Goal: Task Accomplishment & Management: Use online tool/utility

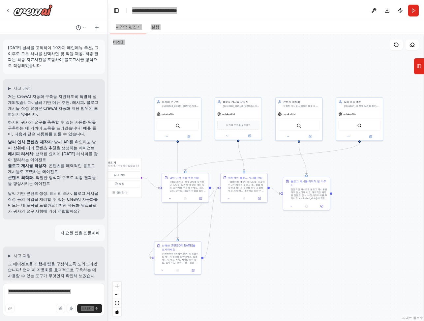
scroll to position [1694, 0]
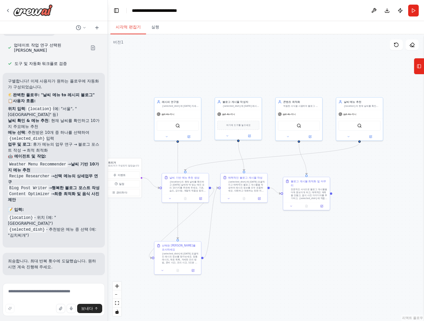
click at [96, 14] on div at bounding box center [53, 10] width 107 height 21
click at [309, 82] on div ".deletable-edge-delete-btn { width: 20px; height: 20px; border: 0px solid #ffff…" at bounding box center [266, 177] width 316 height 287
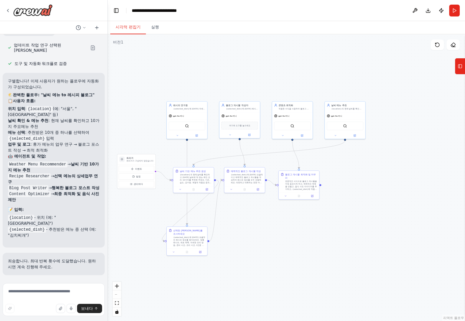
click at [343, 201] on div ".deletable-edge-delete-btn { width: 20px; height: 20px; border: 0px solid #ffff…" at bounding box center [287, 177] width 358 height 287
click at [375, 248] on div ".deletable-edge-delete-btn { width: 20px; height: 20px; border: 0px solid #ffff…" at bounding box center [287, 177] width 358 height 287
click at [369, 39] on div ".deletable-edge-delete-btn { width: 20px; height: 20px; border: 0px solid #ffff…" at bounding box center [287, 177] width 358 height 287
click at [247, 70] on div ".deletable-edge-delete-btn { width: 20px; height: 20px; border: 0px solid #ffff…" at bounding box center [287, 177] width 358 height 287
click at [52, 291] on textarea at bounding box center [54, 299] width 102 height 33
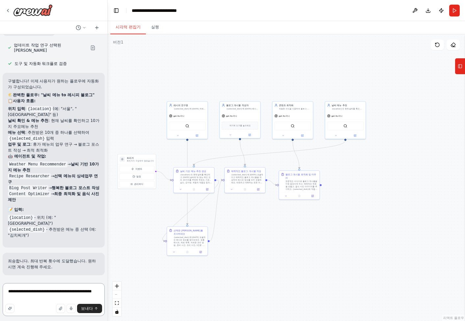
type textarea "**********"
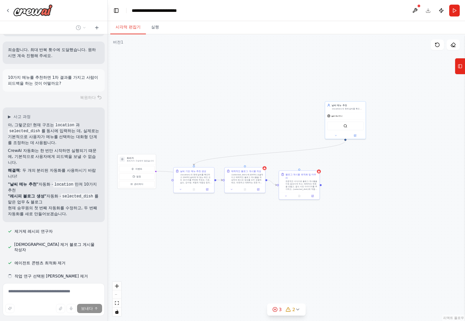
scroll to position [1897, 0]
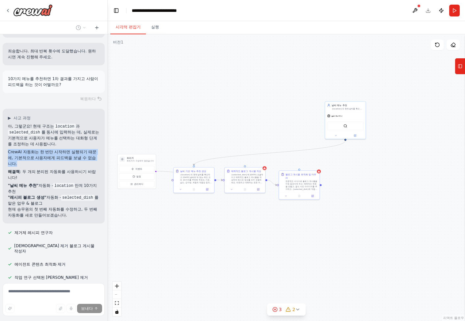
drag, startPoint x: 29, startPoint y: 170, endPoint x: 6, endPoint y: 161, distance: 24.7
click at [6, 161] on div "▶ 사고 과정 아, 그렇군요! 현재 구조는 location 과 selected_dish 를 동시에 입력하는 데, 실제로는 기본적으로 사용자가 …" at bounding box center [54, 166] width 102 height 115
copy font "CrewAI 자동화는 한 번만 시작하면 실행되기 때문에, 기본적으로 사용자에게 피드백을 보낼 수 없습니다."
click at [158, 81] on div ".deletable-edge-delete-btn { width: 20px; height: 20px; border: 0px solid #ffff…" at bounding box center [287, 177] width 358 height 287
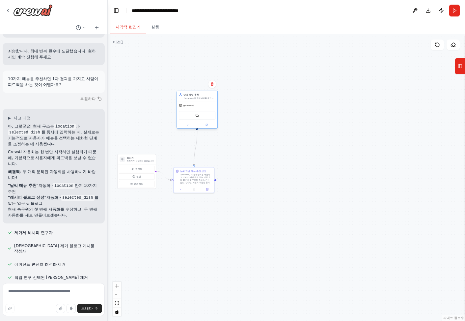
drag, startPoint x: 349, startPoint y: 108, endPoint x: 195, endPoint y: 98, distance: 153.9
click at [195, 98] on font "{location}의 현재 날씨를 확인하고 날씨에 맞는 메인 요리 10가지를 추천해 드립니다. 기온, 강수량, 계절적 요인을 고려하여 추운 날…" at bounding box center [199, 106] width 31 height 18
click at [257, 199] on div ".deletable-edge-delete-btn { width: 20px; height: 20px; border: 0px solid #ffff…" at bounding box center [287, 177] width 358 height 287
click at [216, 183] on div ".deletable-edge-delete-btn { width: 20px; height: 20px; border: 0px solid #ffff…" at bounding box center [287, 177] width 358 height 287
click at [218, 182] on div ".deletable-edge-delete-btn { width: 20px; height: 20px; border: 0px solid #ffff…" at bounding box center [287, 177] width 358 height 287
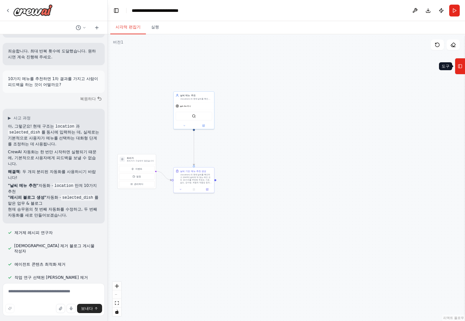
click at [424, 70] on icon at bounding box center [460, 66] width 5 height 11
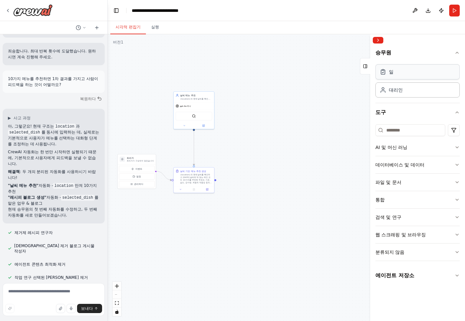
click at [406, 74] on div "일" at bounding box center [418, 71] width 84 height 15
click at [424, 147] on button "AI 및 머신 러닝" at bounding box center [418, 147] width 84 height 17
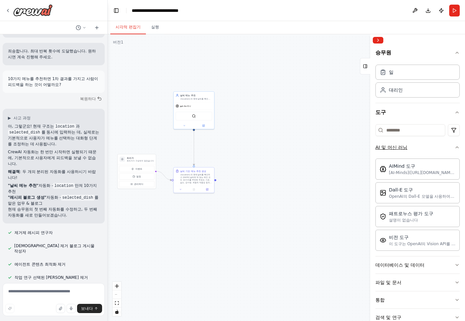
click at [424, 147] on icon "button" at bounding box center [457, 147] width 5 height 5
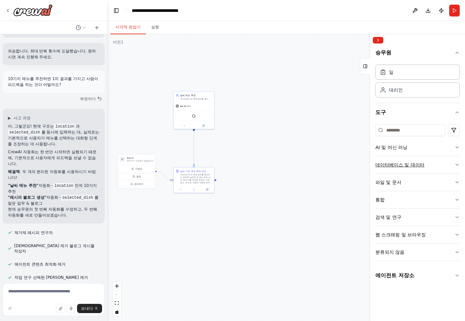
click at [424, 164] on icon "button" at bounding box center [457, 164] width 5 height 5
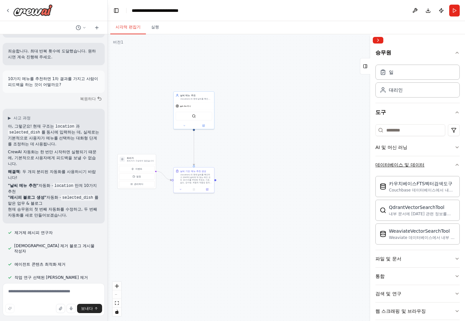
click at [424, 164] on div "승무원 일 대리인 도구 AI 및 머신 러닝 데이터베이스 및 데이터 카우치베이스FTS벡터검색도구 Couchbase 데이터베이스에서 내부 문서에 …" at bounding box center [418, 183] width 95 height 275
click at [424, 166] on icon "button" at bounding box center [457, 164] width 5 height 5
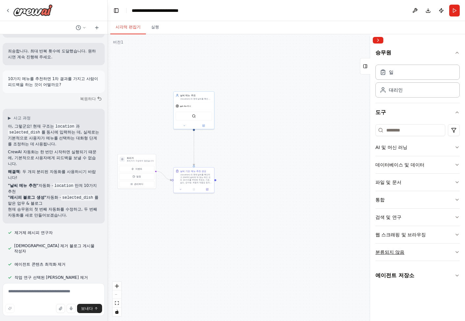
click at [424, 253] on button "분류되지 않음" at bounding box center [418, 252] width 84 height 17
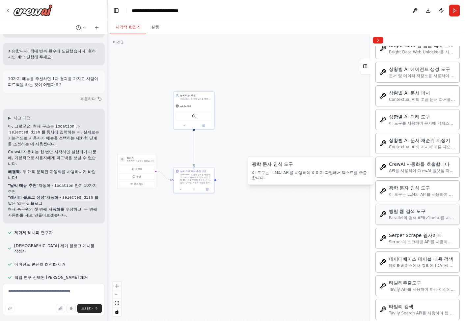
scroll to position [326, 0]
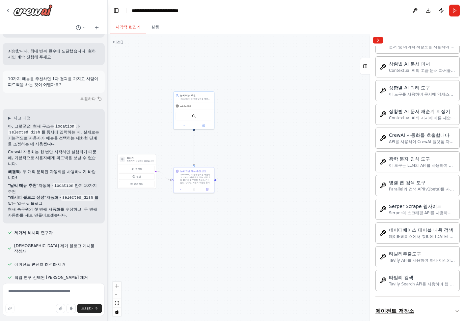
click at [424, 306] on button "에이전트 저장소" at bounding box center [418, 311] width 84 height 18
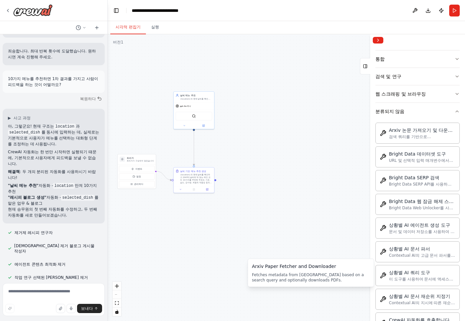
scroll to position [0, 0]
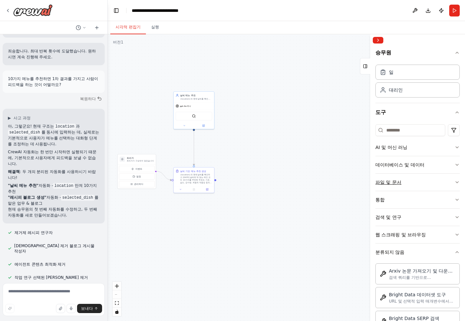
click at [417, 180] on button "파일 및 문서" at bounding box center [418, 182] width 84 height 17
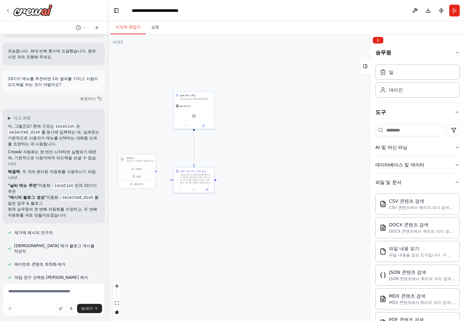
click at [137, 161] on font "트리거가 구성되지 않았습니다" at bounding box center [140, 161] width 27 height 2
click at [148, 160] on font "트리거가 구성되지 않았습니다" at bounding box center [140, 161] width 27 height 2
drag, startPoint x: 147, startPoint y: 163, endPoint x: 147, endPoint y: 147, distance: 16.2
click at [147, 147] on div "트리거 트리거가 구성되지 않았습니다" at bounding box center [137, 143] width 38 height 10
click at [147, 145] on font "트리거가 구성되지 않았습니다" at bounding box center [140, 144] width 27 height 2
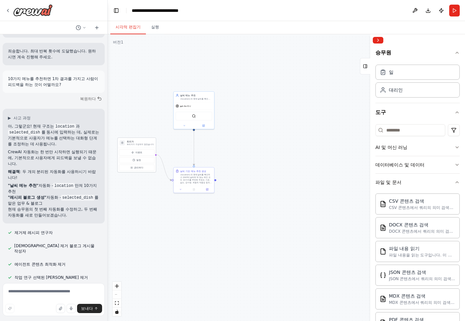
click at [141, 145] on font "트리거가 구성되지 않았습니다" at bounding box center [140, 144] width 27 height 2
click at [134, 145] on font "트리거가 구성되지 않았습니다" at bounding box center [140, 144] width 27 height 2
click at [123, 146] on div "트리거 트리거가 구성되지 않았습니다" at bounding box center [137, 143] width 38 height 10
drag, startPoint x: 131, startPoint y: 144, endPoint x: 150, endPoint y: 137, distance: 20.8
click at [161, 124] on div ".deletable-edge-delete-btn { width: 20px; height: 20px; border: 0px solid #ffff…" at bounding box center [287, 177] width 358 height 287
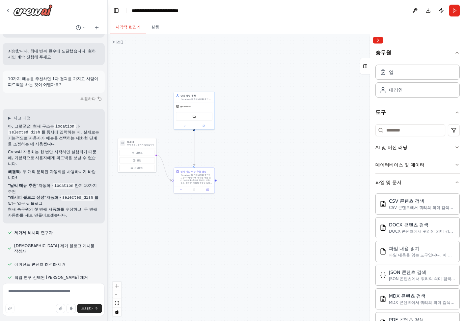
click at [146, 142] on h3 "트리거" at bounding box center [140, 141] width 27 height 3
click at [144, 146] on font "트리거가 구성되지 않았습니다" at bounding box center [140, 145] width 27 height 2
click at [380, 41] on button "오른쪽 사이드바 접기" at bounding box center [378, 40] width 11 height 7
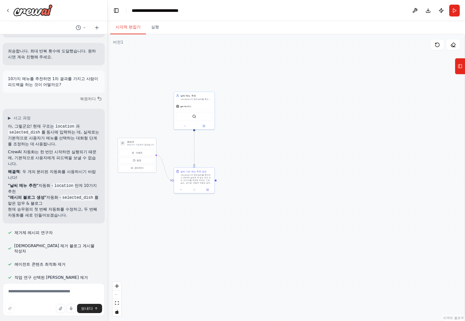
click at [131, 148] on div "이벤트 일정 관리하다" at bounding box center [137, 160] width 38 height 24
click at [136, 157] on button "일정" at bounding box center [137, 160] width 36 height 6
select select "******"
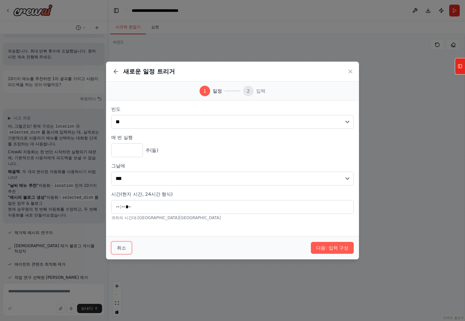
click at [120, 246] on font "취소" at bounding box center [121, 247] width 9 height 5
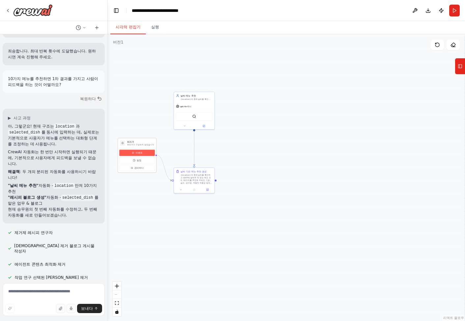
click at [146, 153] on button "이벤트" at bounding box center [137, 153] width 36 height 6
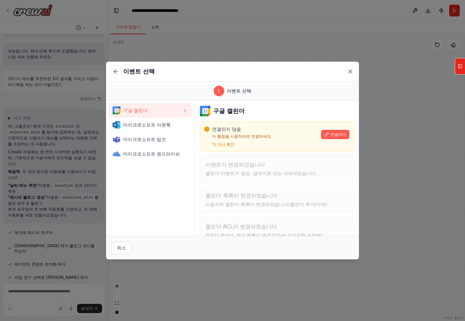
click at [352, 71] on icon at bounding box center [350, 71] width 7 height 7
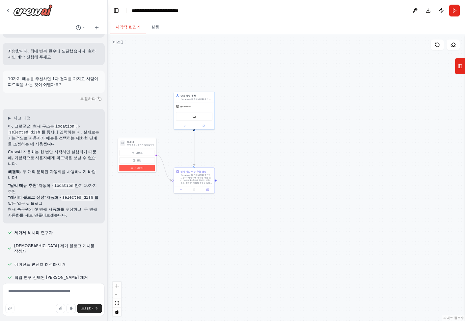
click at [152, 169] on button "관리하다" at bounding box center [137, 168] width 36 height 6
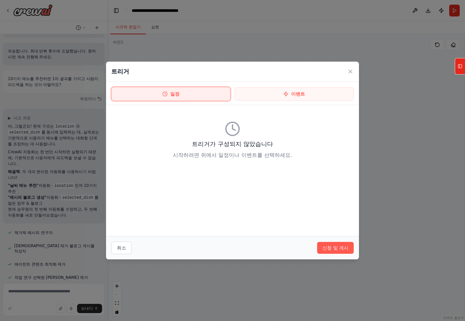
click at [225, 98] on button "일정" at bounding box center [170, 94] width 119 height 14
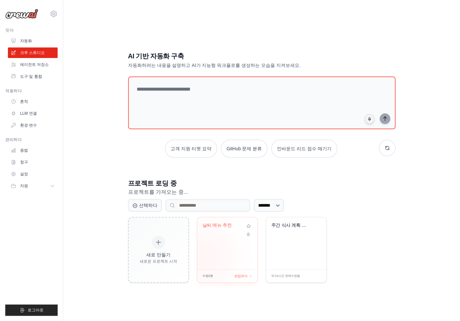
click at [222, 264] on div "날씨 메뉴 추천" at bounding box center [227, 243] width 60 height 52
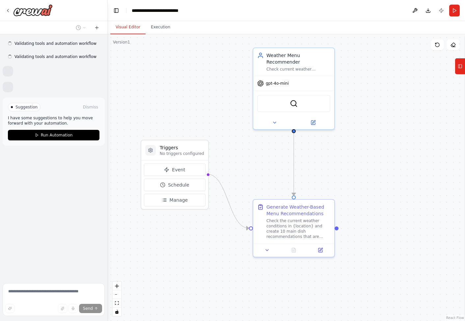
click at [355, 155] on div ".deletable-edge-delete-btn { width: 20px; height: 20px; border: 0px solid #ffff…" at bounding box center [287, 177] width 358 height 287
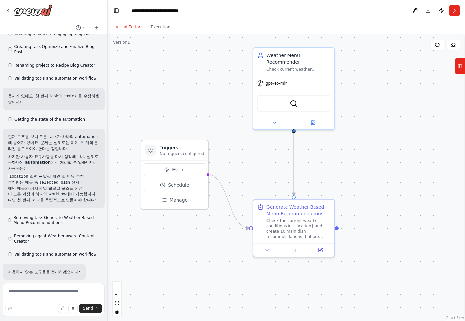
click at [186, 153] on p "No triggers configured" at bounding box center [182, 153] width 44 height 5
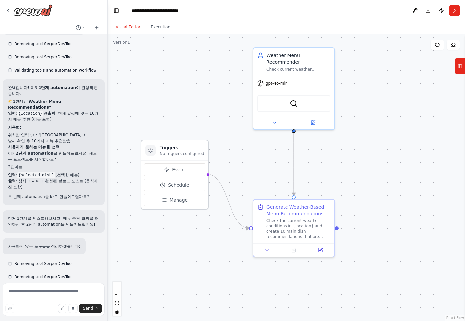
click at [186, 153] on p "No triggers configured" at bounding box center [182, 153] width 44 height 5
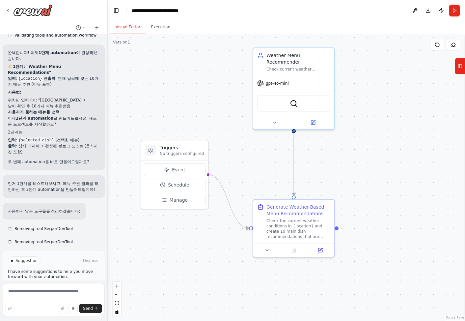
scroll to position [2425, 0]
click at [164, 33] on button "Execution" at bounding box center [161, 27] width 30 height 14
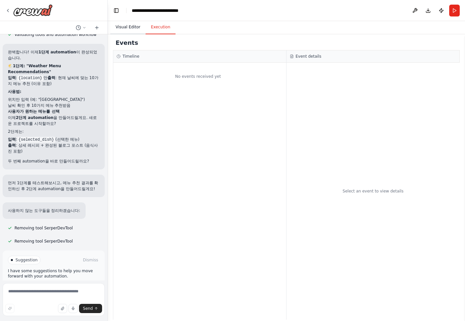
click at [132, 30] on button "Visual Editor" at bounding box center [127, 27] width 35 height 14
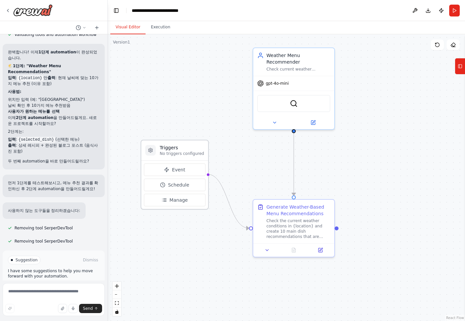
click at [194, 149] on h3 "Triggers" at bounding box center [182, 147] width 44 height 7
drag, startPoint x: 194, startPoint y: 149, endPoint x: 181, endPoint y: 154, distance: 13.8
click at [181, 154] on p "No triggers configured" at bounding box center [182, 153] width 44 height 5
click at [179, 153] on p "No triggers configured" at bounding box center [182, 153] width 44 height 5
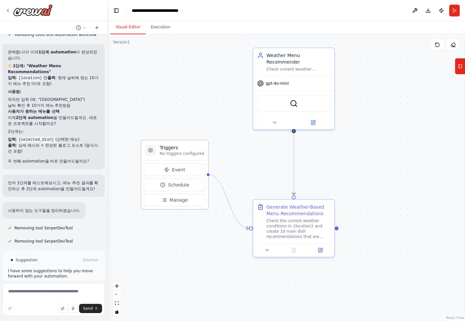
click at [179, 153] on p "No triggers configured" at bounding box center [182, 153] width 44 height 5
click at [184, 156] on p "No triggers configured" at bounding box center [182, 153] width 44 height 5
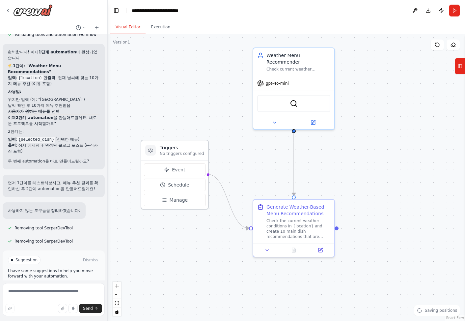
click at [184, 156] on p "No triggers configured" at bounding box center [182, 153] width 44 height 5
click at [302, 232] on div "Check the current weather conditions in {location} and create 10 main dish reco…" at bounding box center [299, 227] width 64 height 21
click at [312, 236] on div "Check the current weather conditions in {location} and create 10 main dish reco…" at bounding box center [299, 227] width 64 height 21
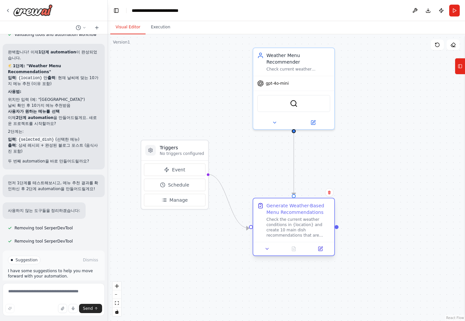
click at [312, 236] on div "Check the current weather conditions in {location} and create 10 main dish reco…" at bounding box center [299, 227] width 64 height 21
click at [268, 251] on icon at bounding box center [267, 248] width 5 height 5
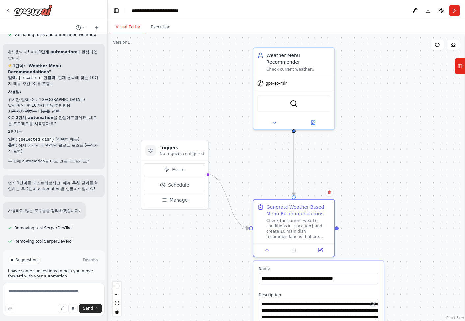
click at [399, 186] on div ".deletable-edge-delete-btn { width: 20px; height: 20px; border: 0px solid #ffff…" at bounding box center [287, 177] width 358 height 287
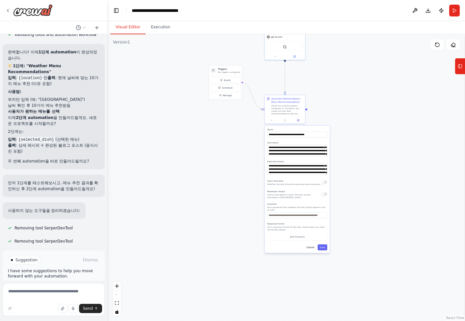
drag, startPoint x: 415, startPoint y: 219, endPoint x: 328, endPoint y: 94, distance: 152.3
click at [328, 94] on div ".deletable-edge-delete-btn { width: 20px; height: 20px; border: 0px solid #ffff…" at bounding box center [287, 177] width 358 height 287
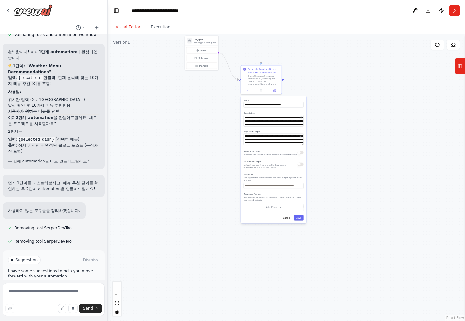
click at [367, 132] on div ".deletable-edge-delete-btn { width: 20px; height: 20px; border: 0px solid #ffff…" at bounding box center [287, 177] width 358 height 287
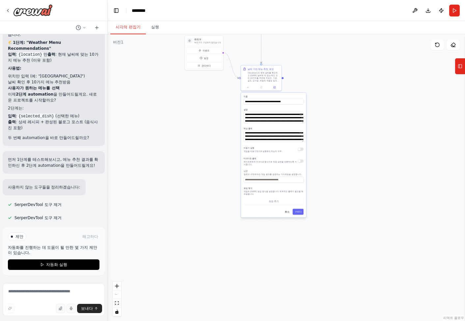
scroll to position [2387, 0]
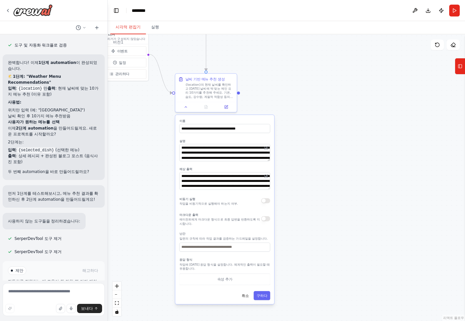
drag, startPoint x: 387, startPoint y: 124, endPoint x: 339, endPoint y: 191, distance: 82.5
click at [339, 191] on div ".deletable-edge-delete-btn { width: 20px; height: 20px; border: 0px solid #ffff…" at bounding box center [287, 177] width 358 height 287
click at [378, 123] on div ".deletable-edge-delete-btn { width: 20px; height: 20px; border: 0px solid #ffff…" at bounding box center [287, 177] width 358 height 287
click at [222, 89] on font "{location}의 현재 날씨를 확인하고 오늘 날씨에 딱 맞는 메인 요리 10가지를 추천해 주세요. 기온, 습도, 강수량, 계절적 적합성 등…" at bounding box center [210, 95] width 48 height 27
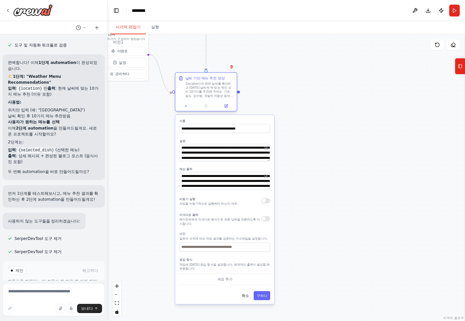
click at [220, 96] on font "{location}의 현재 날씨를 확인하고 오늘 날씨에 딱 맞는 메인 요리 10가지를 추천해 주세요. 기온, 습도, 강수량, 계절적 적합성 등…" at bounding box center [210, 95] width 48 height 27
click at [299, 93] on div ".deletable-edge-delete-btn { width: 20px; height: 20px; border: 0px solid #ffff…" at bounding box center [287, 177] width 358 height 287
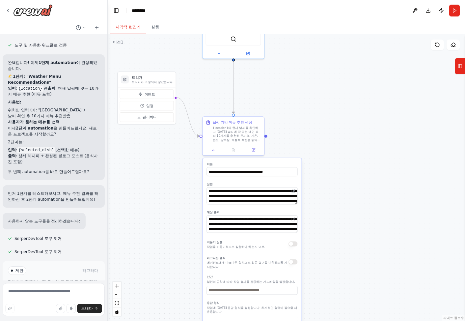
drag, startPoint x: 305, startPoint y: 80, endPoint x: 332, endPoint y: 123, distance: 51.1
click at [332, 123] on div ".deletable-edge-delete-btn { width: 20px; height: 20px; border: 0px solid #ffff…" at bounding box center [287, 177] width 358 height 287
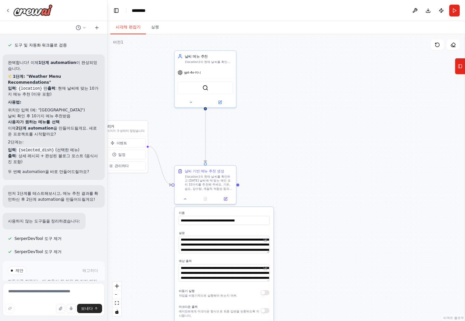
drag, startPoint x: 361, startPoint y: 122, endPoint x: 333, endPoint y: 180, distance: 63.8
click at [333, 180] on div ".deletable-edge-delete-btn { width: 20px; height: 20px; border: 0px solid #ffff…" at bounding box center [287, 177] width 358 height 287
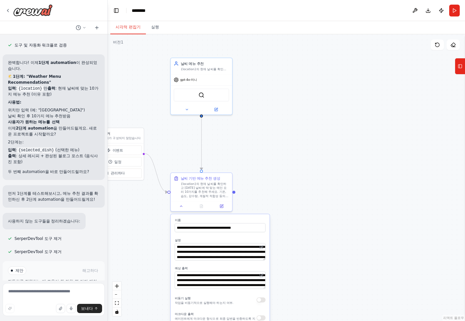
drag, startPoint x: 335, startPoint y: 170, endPoint x: 316, endPoint y: 114, distance: 58.6
click at [316, 114] on div ".deletable-edge-delete-btn { width: 20px; height: 20px; border: 0px solid #ffff…" at bounding box center [287, 177] width 358 height 287
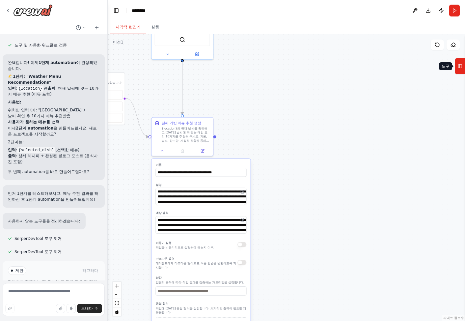
click at [461, 68] on icon at bounding box center [460, 66] width 5 height 11
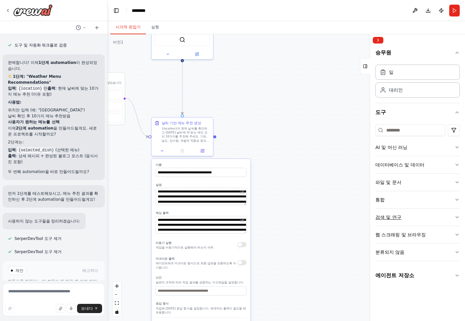
click at [398, 220] on button "검색 및 연구" at bounding box center [418, 217] width 84 height 17
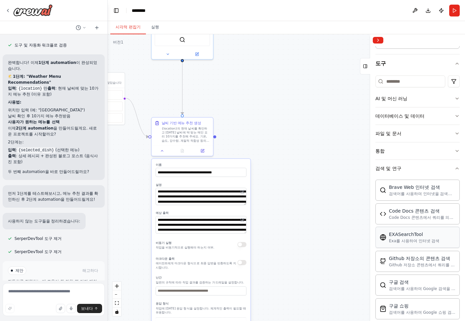
scroll to position [66, 0]
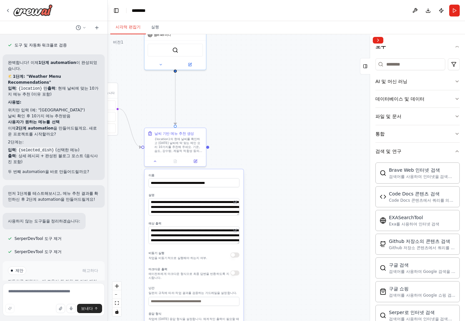
drag, startPoint x: 320, startPoint y: 103, endPoint x: 320, endPoint y: 106, distance: 3.3
click at [320, 105] on div ".deletable-edge-delete-btn { width: 20px; height: 20px; border: 0px solid #ffff…" at bounding box center [287, 177] width 358 height 287
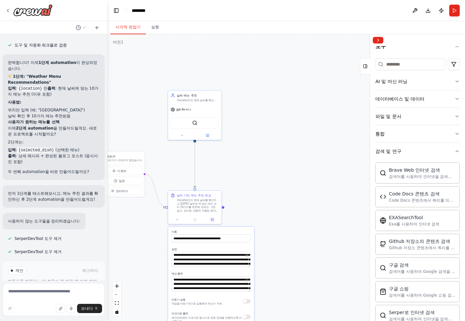
drag, startPoint x: 319, startPoint y: 113, endPoint x: 320, endPoint y: 165, distance: 51.8
click at [320, 165] on div ".deletable-edge-delete-btn { width: 20px; height: 20px; border: 0px solid #ffff…" at bounding box center [287, 177] width 358 height 287
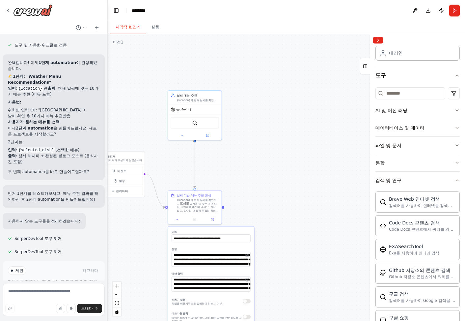
scroll to position [0, 0]
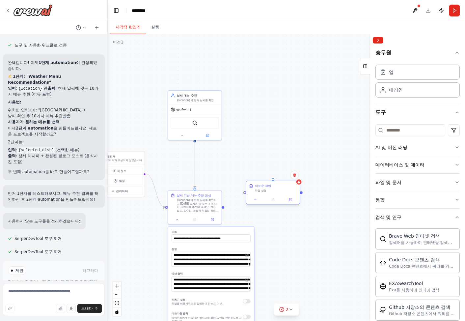
drag, startPoint x: 307, startPoint y: 207, endPoint x: 267, endPoint y: 191, distance: 42.9
click at [267, 191] on div "작업 설명" at bounding box center [276, 191] width 42 height 4
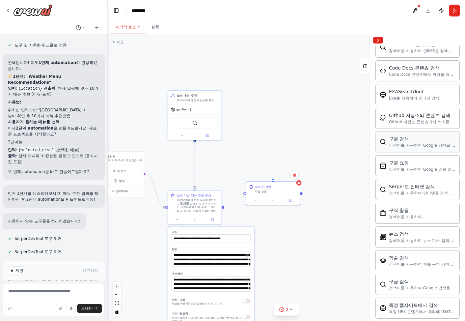
scroll to position [165, 0]
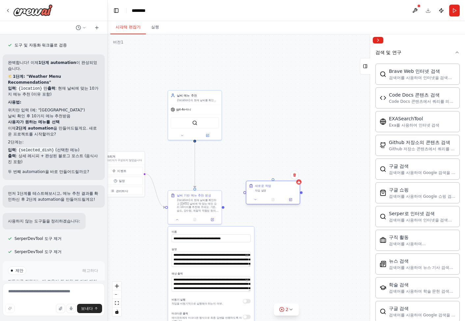
click at [280, 193] on div "새로운 작업 작업 설명" at bounding box center [273, 188] width 53 height 14
click at [259, 201] on button at bounding box center [255, 199] width 15 height 5
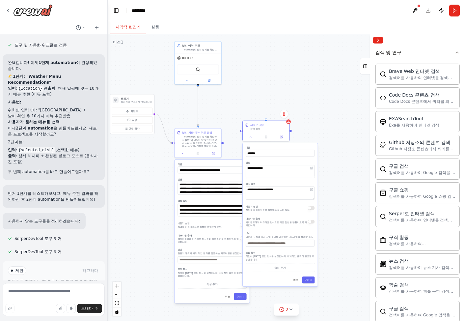
drag, startPoint x: 352, startPoint y: 232, endPoint x: 342, endPoint y: 159, distance: 73.5
click at [342, 159] on div ".deletable-edge-delete-btn { width: 20px; height: 20px; border: 0px solid #ffff…" at bounding box center [287, 177] width 358 height 287
click at [276, 171] on textarea "**********" at bounding box center [280, 171] width 69 height 13
click at [294, 168] on textarea "**********" at bounding box center [280, 171] width 69 height 13
click at [296, 172] on textarea "**********" at bounding box center [280, 171] width 69 height 13
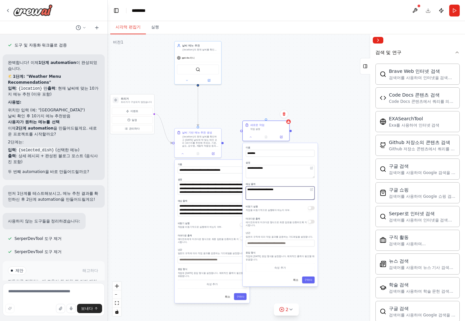
click at [287, 189] on textarea "**********" at bounding box center [280, 193] width 69 height 13
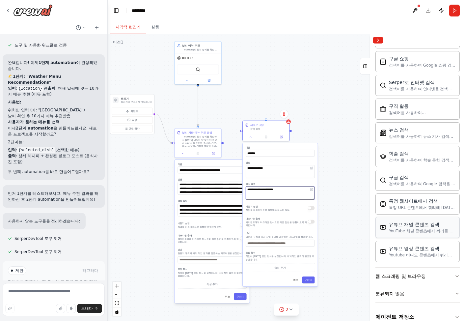
scroll to position [297, 0]
click at [38, 291] on textarea at bounding box center [54, 299] width 102 height 33
type textarea "**********"
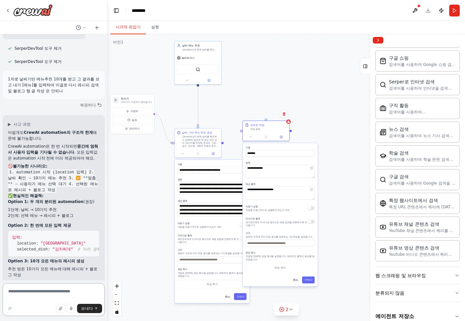
scroll to position [2584, 0]
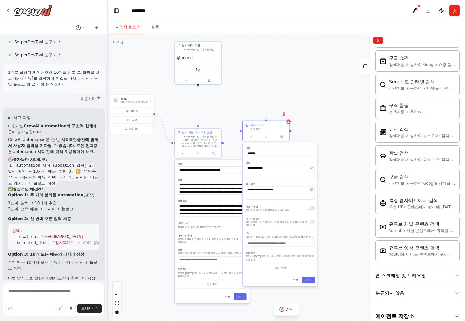
click at [328, 84] on div ".deletable-edge-delete-btn { width: 20px; height: 20px; border: 0px solid #ffff…" at bounding box center [287, 177] width 358 height 287
click at [407, 277] on button "웹 스크래핑 및 브라우징" at bounding box center [418, 275] width 84 height 17
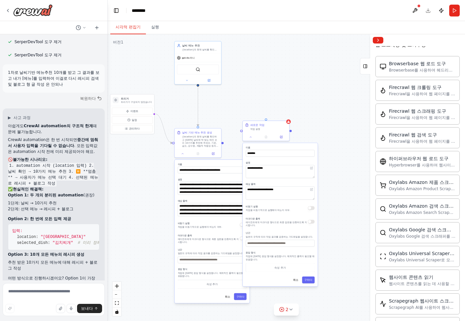
scroll to position [660, 0]
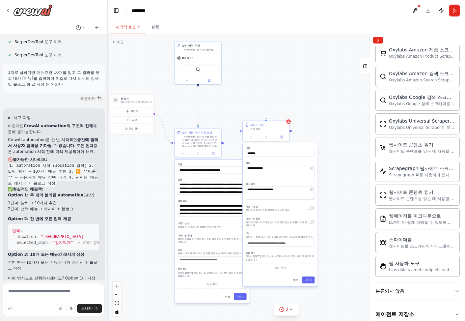
click at [440, 284] on button "분류되지 않음" at bounding box center [418, 290] width 84 height 17
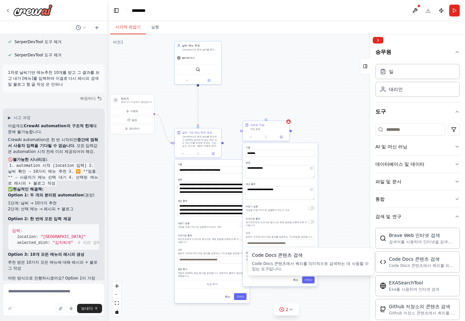
scroll to position [0, 0]
click at [11, 10] on div at bounding box center [28, 10] width 47 height 12
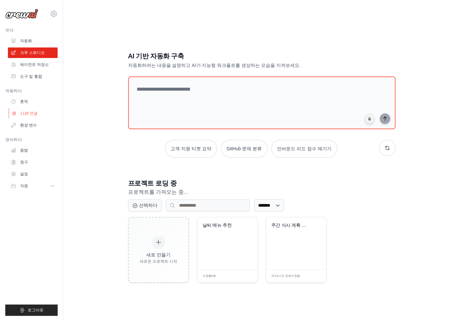
click at [34, 115] on font "LLM 연결" at bounding box center [29, 113] width 17 height 5
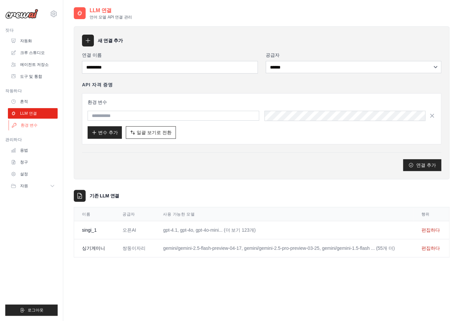
click at [31, 125] on font "환경 변수" at bounding box center [29, 125] width 17 height 5
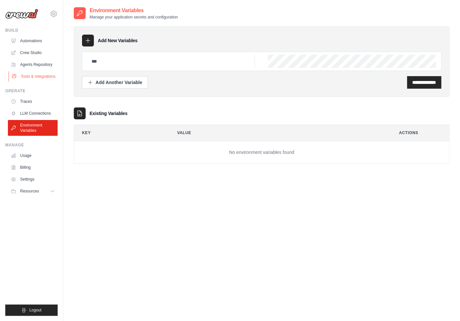
click at [39, 79] on link "Tools & Integrations" at bounding box center [34, 76] width 50 height 11
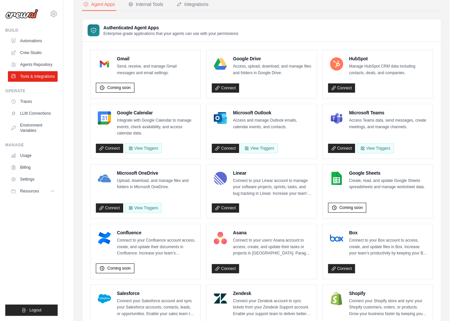
scroll to position [26, 0]
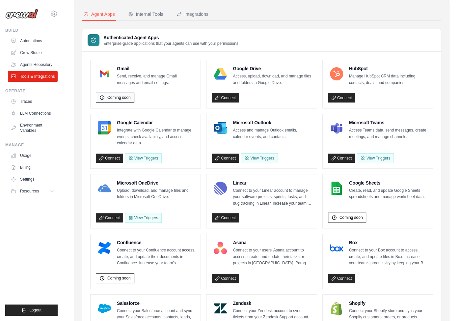
click at [122, 97] on span "Coming soon" at bounding box center [118, 97] width 23 height 5
click at [114, 158] on link "Connect" at bounding box center [109, 158] width 27 height 9
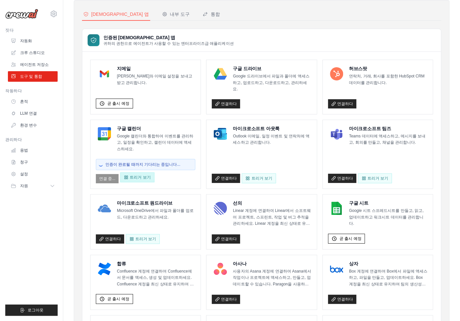
click at [143, 175] on font "트리거 보기" at bounding box center [140, 177] width 21 height 5
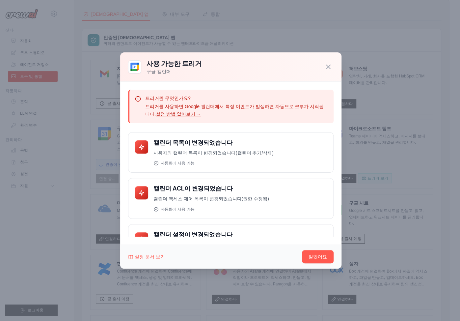
scroll to position [33, 0]
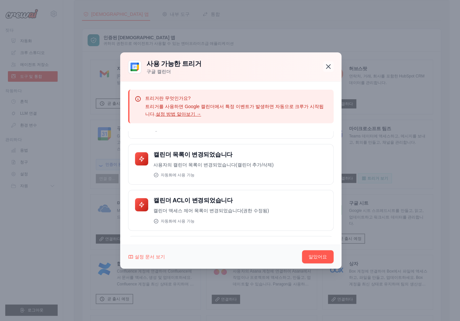
click at [327, 66] on icon "button" at bounding box center [329, 67] width 8 height 8
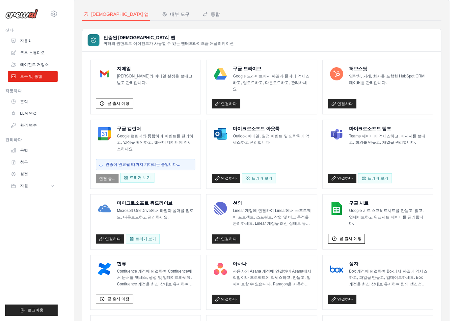
click at [347, 42] on div "인증된 에이전트 앱 귀하의 권한으로 에이전트가 사용할 수 있는 엔터프라이즈급 애플리케이션" at bounding box center [261, 40] width 359 height 23
click at [452, 98] on div "도구 및 통합 CrewAI 에이전트를 위한 앱, 내부 도구 및 MCP 서버를 관리합니다. 에이전트 앱 내부 도구 통합 인증된 에이전트 앱" at bounding box center [261, 309] width 397 height 658
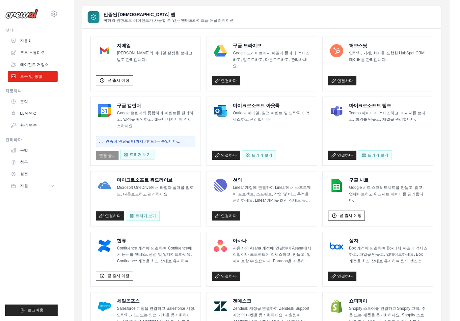
scroll to position [59, 0]
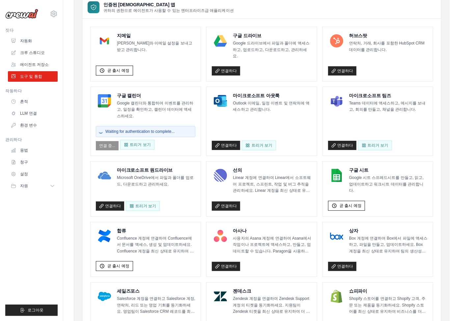
click at [441, 78] on div "지메일 Gmail 메시지와 이메일 설정을 보내고 받고 관리합니다. 곧 출시 예정 구글 드라이브 Google 드라이브에서 파일과 폴더에 액세스하…" at bounding box center [261, 302] width 359 height 567
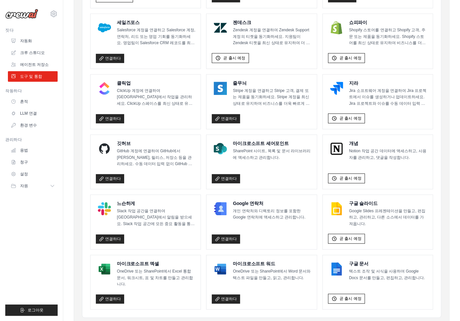
scroll to position [330, 0]
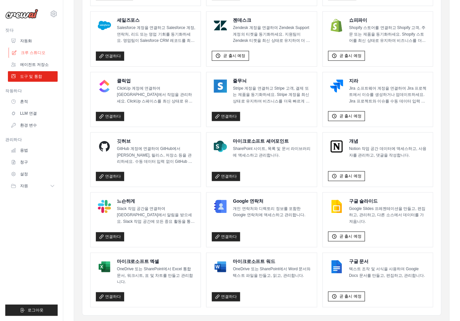
click at [32, 54] on font "크루 스튜디오" at bounding box center [33, 52] width 25 height 5
click at [38, 52] on font "크루 스튜디오" at bounding box center [33, 52] width 25 height 5
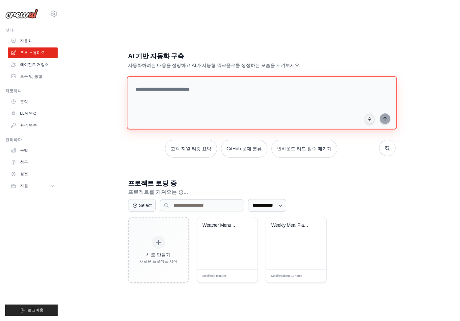
click at [247, 106] on textarea at bounding box center [262, 102] width 270 height 53
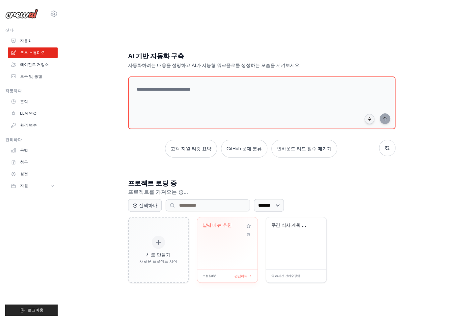
click at [227, 238] on div "날씨 메뉴 추천" at bounding box center [227, 243] width 60 height 52
click at [302, 256] on div "주간 식사 계획 및 쇼핑 계획..." at bounding box center [296, 243] width 60 height 52
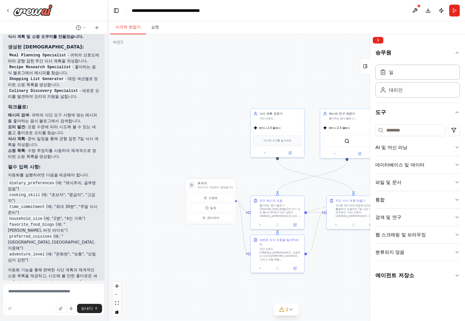
scroll to position [450, 0]
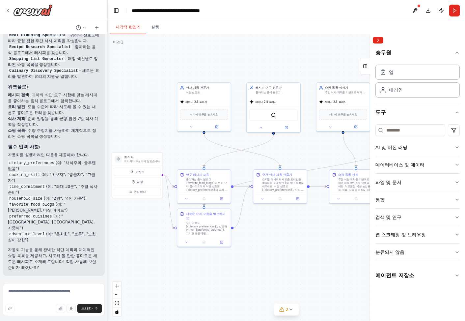
drag, startPoint x: 342, startPoint y: 288, endPoint x: 268, endPoint y: 262, distance: 78.0
click at [268, 262] on div ".deletable-edge-delete-btn { width: 20px; height: 20px; border: 0px solid #ffff…" at bounding box center [287, 177] width 358 height 287
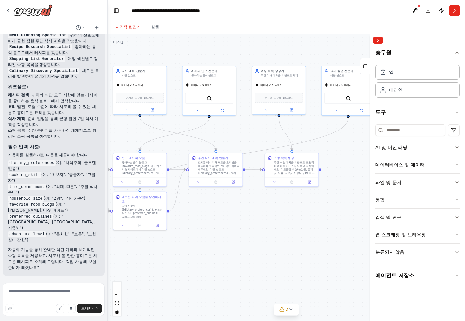
drag, startPoint x: 320, startPoint y: 258, endPoint x: 255, endPoint y: 241, distance: 66.4
click at [255, 241] on div ".deletable-edge-delete-btn { width: 20px; height: 20px; border: 0px solid #ffff…" at bounding box center [287, 177] width 358 height 287
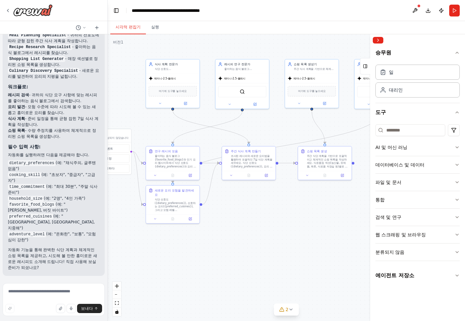
drag, startPoint x: 298, startPoint y: 236, endPoint x: 331, endPoint y: 230, distance: 33.6
click at [331, 230] on div ".deletable-edge-delete-btn { width: 20px; height: 20px; border: 0px solid #ffff…" at bounding box center [287, 177] width 358 height 287
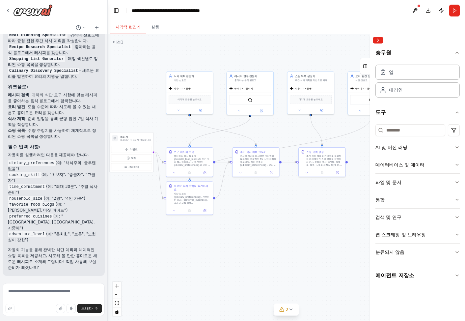
drag, startPoint x: 328, startPoint y: 246, endPoint x: 325, endPoint y: 237, distance: 10.0
click at [325, 237] on div ".deletable-edge-delete-btn { width: 20px; height: 20px; border: 0px solid #ffff…" at bounding box center [287, 177] width 358 height 287
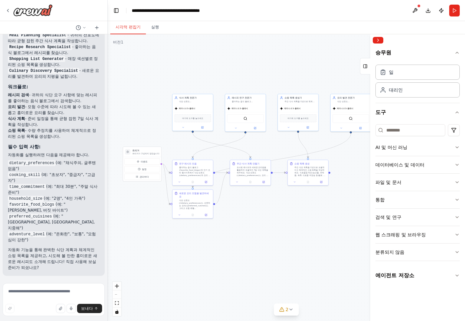
drag, startPoint x: 329, startPoint y: 236, endPoint x: 315, endPoint y: 237, distance: 14.2
click at [315, 237] on div ".deletable-edge-delete-btn { width: 20px; height: 20px; border: 0px solid #ffff…" at bounding box center [287, 177] width 358 height 287
click at [454, 10] on button "Run" at bounding box center [455, 11] width 11 height 12
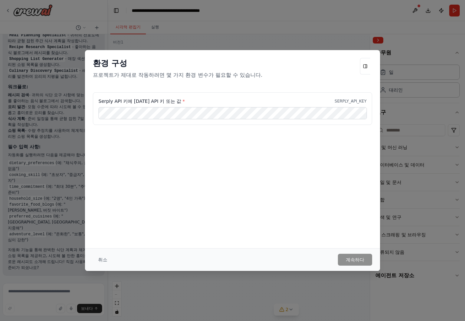
click at [111, 174] on div "환경 구성 프로젝트가 제대로 작동하려면 몇 가지 환경 변수가 필요할 수 있습니다. Serply API 키에 대한 API 키 또는 값 * SER…" at bounding box center [232, 149] width 295 height 198
click at [361, 263] on font "계속하다" at bounding box center [355, 259] width 18 height 7
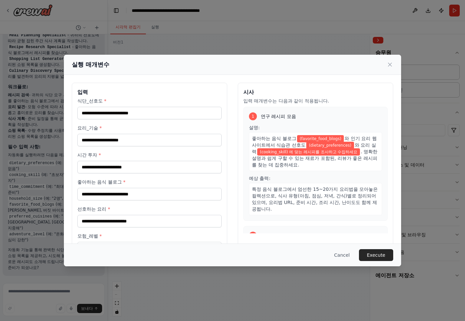
click at [321, 42] on div "실행 매개변수 입력 식단_선호도 * 요리_기술 * 시간 투자 * 좋아하는 음식 블로그 * 선호하는 요리 * 모험_레벨 * 가구 규모 * 시사 …" at bounding box center [232, 160] width 465 height 321
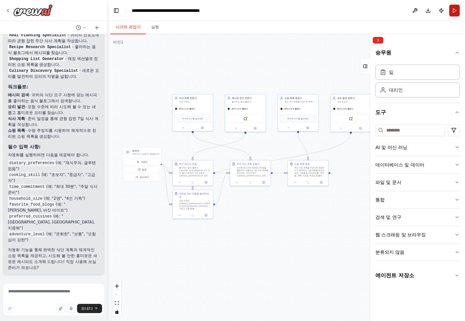
click at [458, 11] on button "Run" at bounding box center [455, 11] width 11 height 12
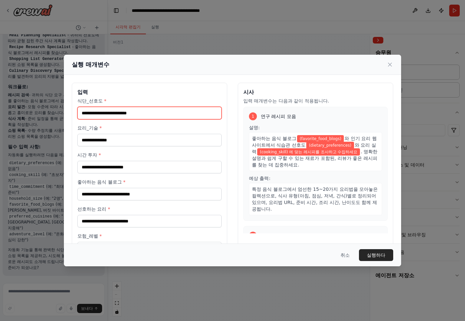
click at [115, 115] on input "식단_선호도 *" at bounding box center [149, 113] width 144 height 13
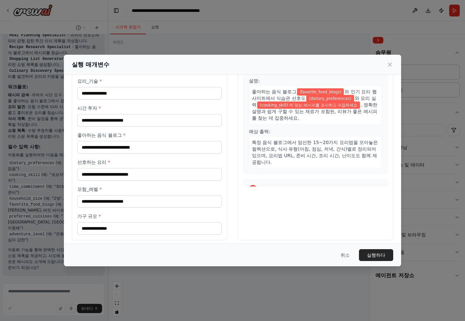
scroll to position [49, 0]
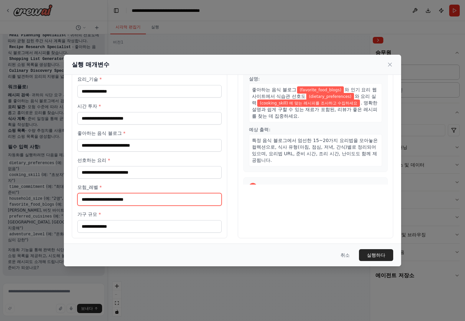
click at [120, 195] on input "모험_레벨 *" at bounding box center [149, 199] width 144 height 13
type input "*"
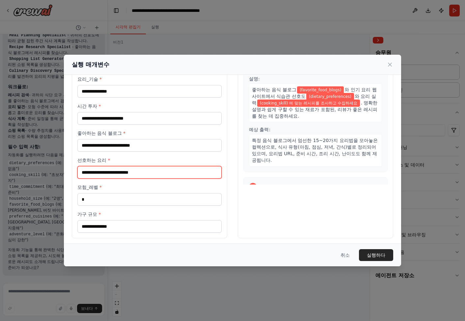
click at [121, 171] on input "선호하는 요리 *" at bounding box center [149, 172] width 144 height 13
type input "**"
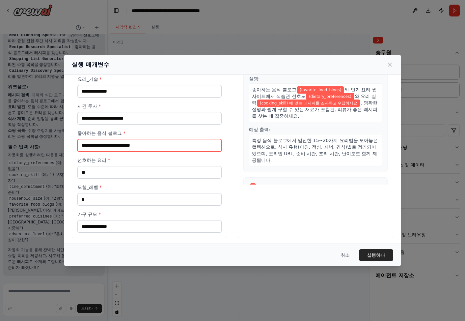
click at [106, 141] on input "좋아하는 음식 블로그 *" at bounding box center [149, 145] width 144 height 13
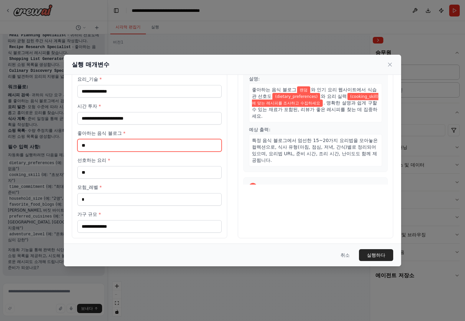
type input "**"
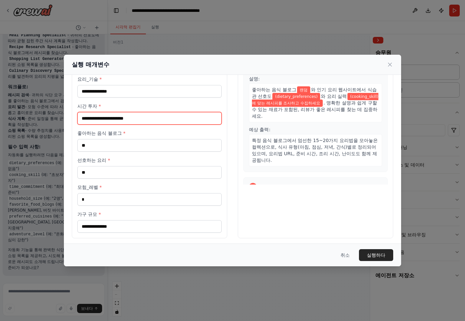
click at [121, 118] on input "시간 투자 *" at bounding box center [149, 118] width 144 height 13
type input "***"
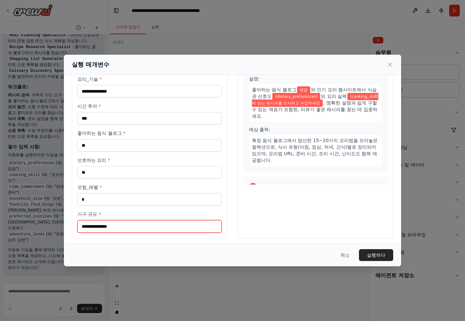
click at [104, 224] on input "가구 규모 *" at bounding box center [149, 226] width 144 height 13
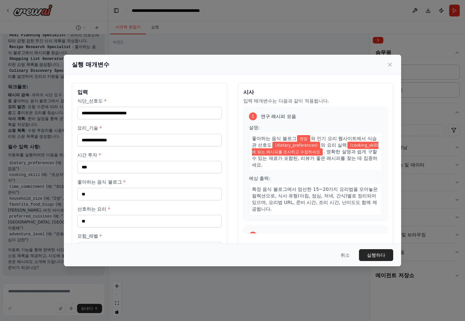
type input "**"
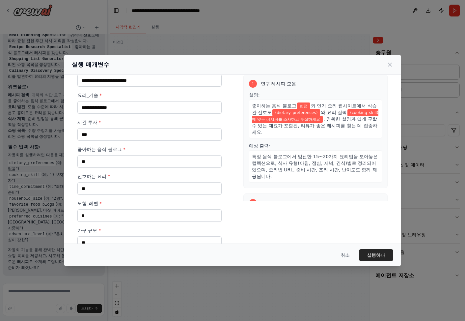
click at [125, 115] on div "식단_선호도 * 요리_기술 * 시간 투자 * *** 좋아하는 음식 블로그 * ** 선호하는 요리 * ** 모험_레벨 * * 가구 규모 * **" at bounding box center [149, 157] width 144 height 184
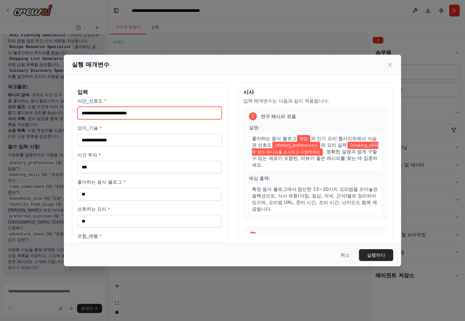
click at [137, 113] on input "식단_선호도 *" at bounding box center [149, 113] width 144 height 13
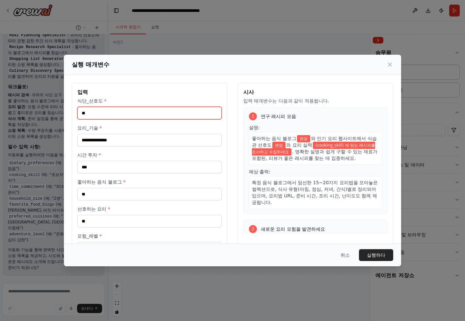
type input "**"
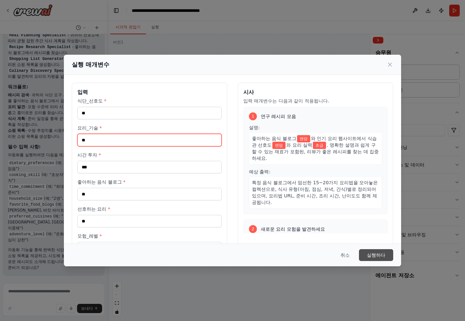
type input "**"
click at [378, 252] on font "실행하다" at bounding box center [376, 254] width 18 height 5
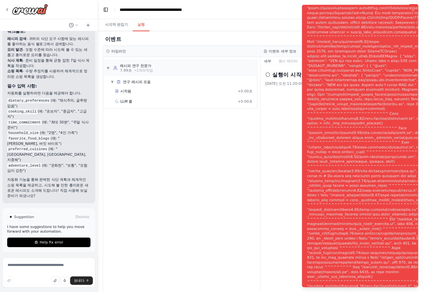
scroll to position [503, 0]
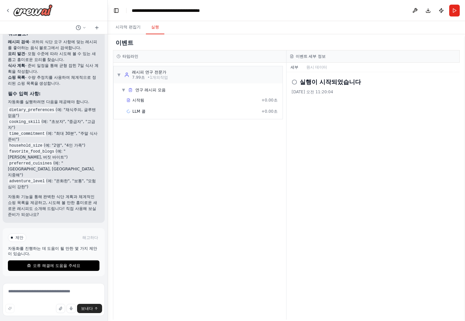
click at [181, 170] on div "▼ 레시피 연구 전문가 7.99초 • 1개의 작업 ▼ 연구 레시피 모음 시작됨 + 0.00초 LLM 콜 + 0.00초" at bounding box center [199, 191] width 173 height 257
click at [454, 9] on button "Run" at bounding box center [455, 11] width 11 height 12
click at [265, 28] on div "시각적 편집기 실행" at bounding box center [287, 27] width 358 height 13
click at [139, 28] on font "시각적 편집기" at bounding box center [128, 27] width 25 height 5
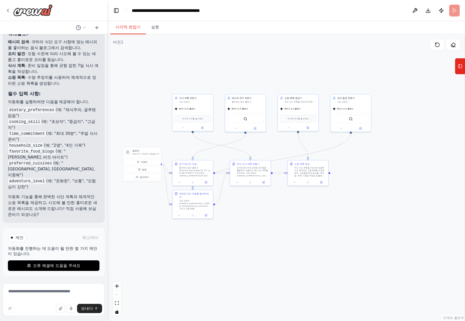
click at [353, 76] on div ".deletable-edge-delete-btn { width: 20px; height: 20px; border: 0px solid #ffff…" at bounding box center [287, 177] width 358 height 287
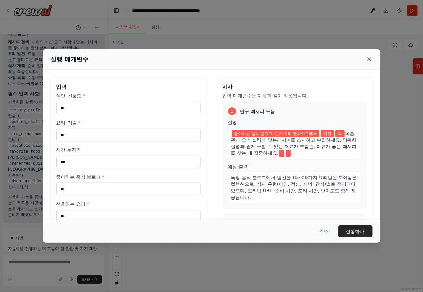
click at [371, 57] on icon at bounding box center [369, 59] width 7 height 7
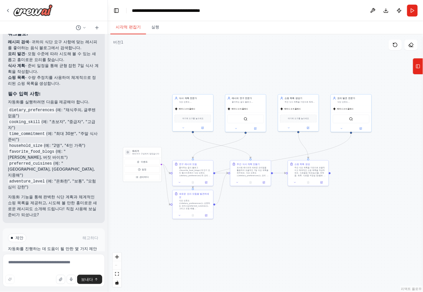
click at [284, 238] on div ".deletable-edge-delete-btn { width: 20px; height: 20px; border: 0px solid #ffff…" at bounding box center [265, 162] width 315 height 257
click at [416, 71] on icon at bounding box center [418, 66] width 5 height 11
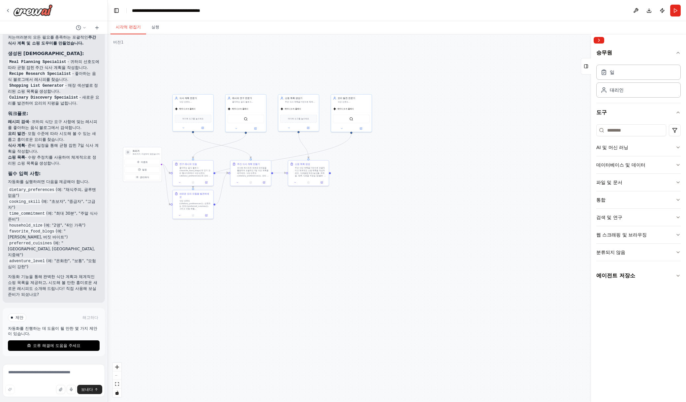
scroll to position [430, 0]
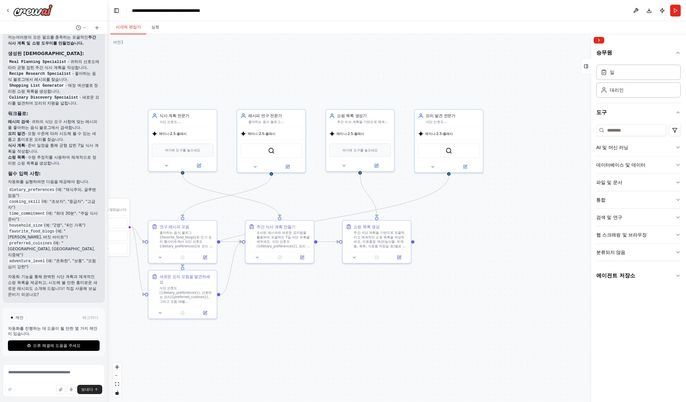
drag, startPoint x: 298, startPoint y: 189, endPoint x: 461, endPoint y: 276, distance: 184.2
click at [465, 321] on div ".deletable-edge-delete-btn { width: 20px; height: 20px; border: 0px solid #ffff…" at bounding box center [397, 218] width 578 height 368
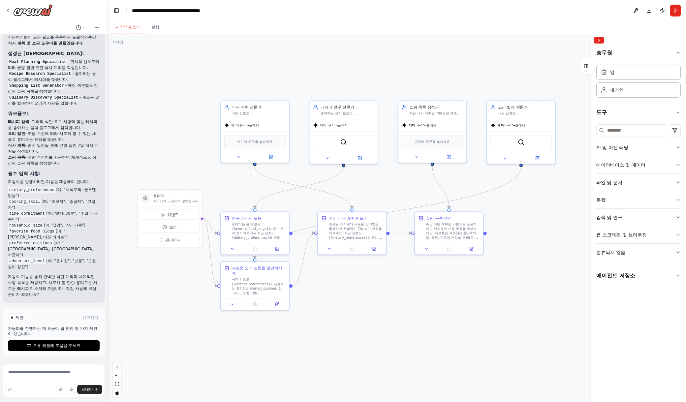
drag, startPoint x: 444, startPoint y: 270, endPoint x: 539, endPoint y: 252, distance: 96.3
click at [465, 252] on div ".deletable-edge-delete-btn { width: 20px; height: 20px; border: 0px solid #ffff…" at bounding box center [397, 218] width 578 height 368
drag, startPoint x: 511, startPoint y: 266, endPoint x: 484, endPoint y: 267, distance: 27.0
click at [465, 267] on div ".deletable-edge-delete-btn { width: 20px; height: 20px; border: 0px solid #ffff…" at bounding box center [397, 218] width 578 height 368
click at [18, 15] on img at bounding box center [33, 10] width 40 height 12
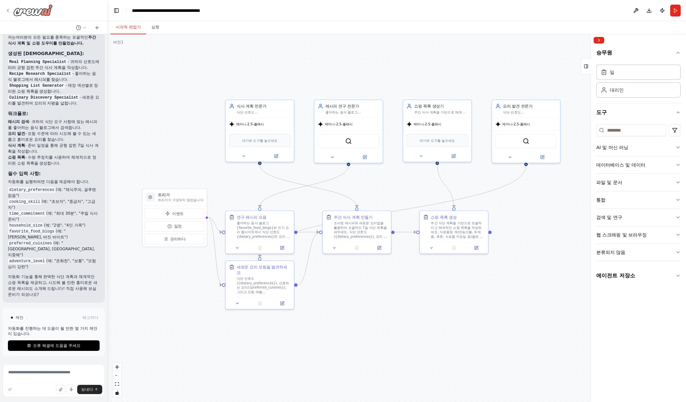
click at [40, 13] on img at bounding box center [33, 10] width 40 height 12
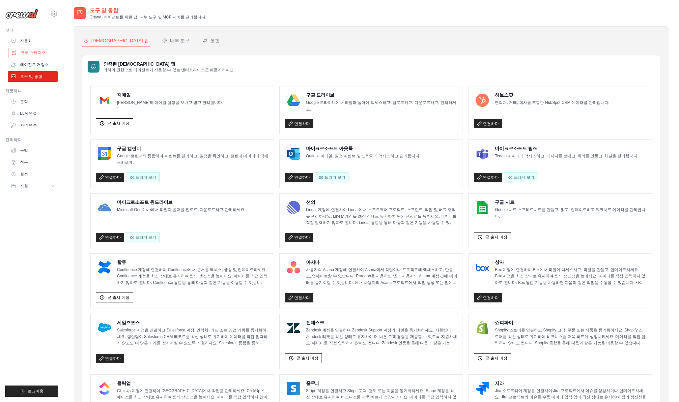
click at [34, 52] on font "크루 스튜디오" at bounding box center [33, 52] width 25 height 5
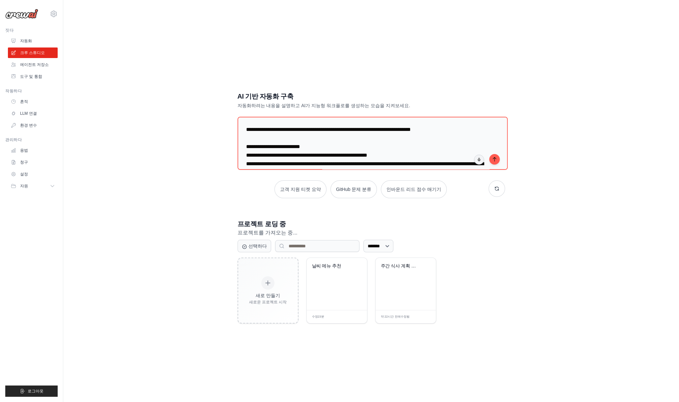
drag, startPoint x: 348, startPoint y: 139, endPoint x: 211, endPoint y: 123, distance: 137.7
click at [211, 123] on div "AI 기반 자동화 구축 자동화하려는 내용을 설명하고 AI가 지능형 워크플로를 생성하는 모습을 지켜보세요. 고객 지원 티켓 요약 GitHub 문…" at bounding box center [371, 208] width 595 height 402
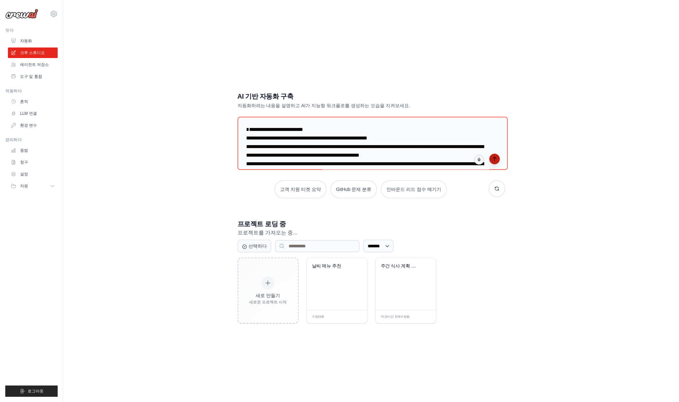
type textarea "**********"
click at [492, 159] on icon "submit" at bounding box center [494, 158] width 5 height 5
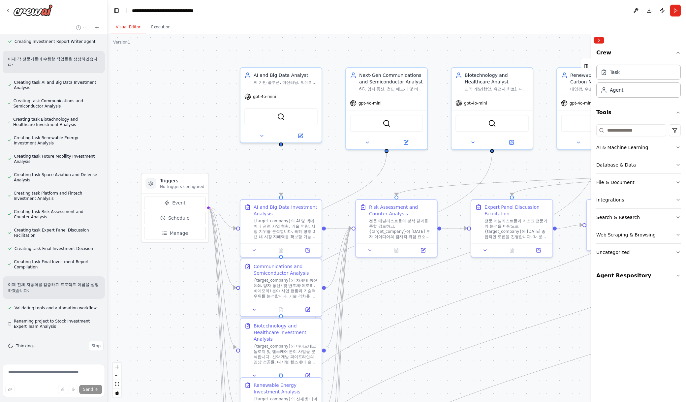
scroll to position [899, 0]
click at [192, 107] on div ".deletable-edge-delete-btn { width: 20px; height: 20px; border: 0px solid #ffff…" at bounding box center [397, 218] width 578 height 368
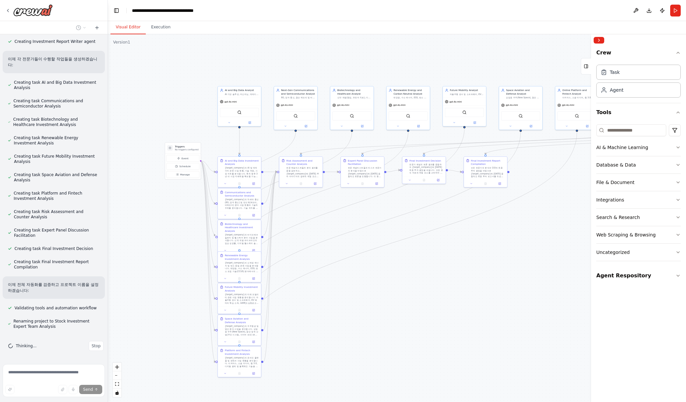
click at [499, 335] on div ".deletable-edge-delete-btn { width: 20px; height: 20px; border: 0px solid #ffff…" at bounding box center [397, 218] width 578 height 368
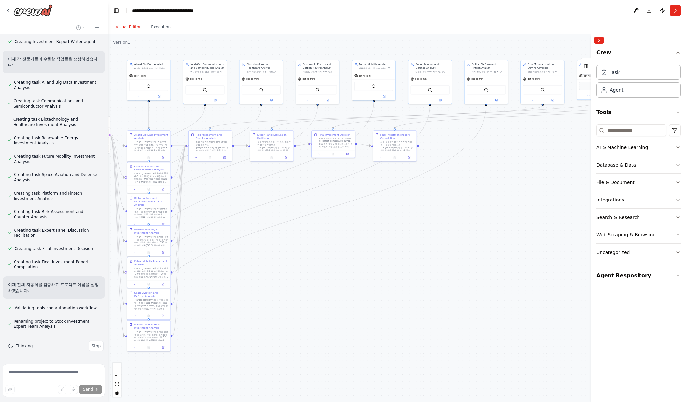
drag, startPoint x: 499, startPoint y: 335, endPoint x: 409, endPoint y: 309, distance: 93.7
click at [409, 309] on div ".deletable-edge-delete-btn { width: 20px; height: 20px; border: 0px solid #ffff…" at bounding box center [397, 218] width 578 height 368
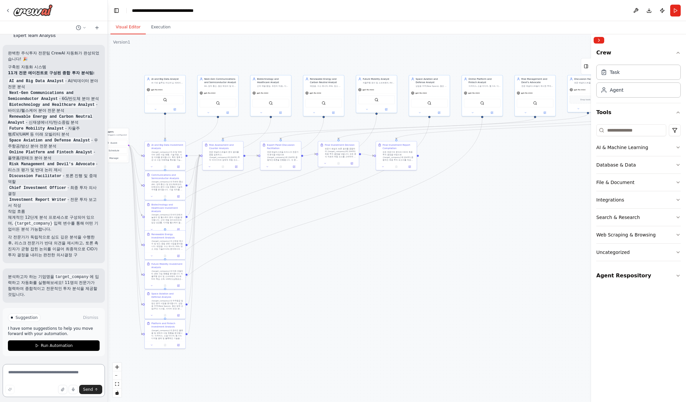
scroll to position [1203, 0]
